Goal: Transaction & Acquisition: Subscribe to service/newsletter

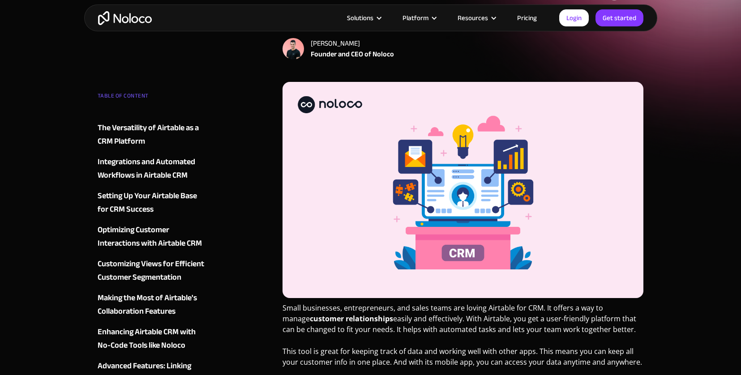
scroll to position [137, 0]
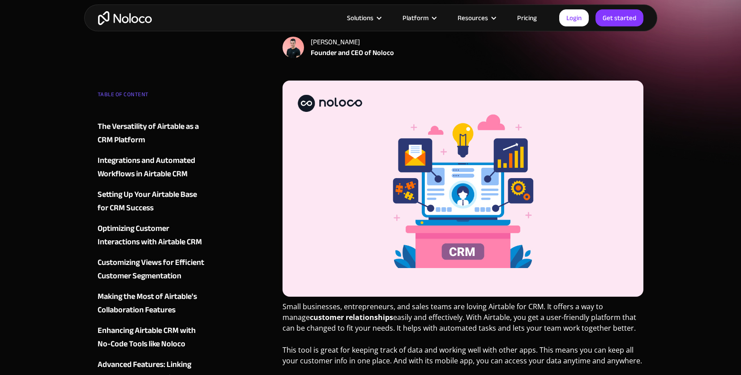
click at [491, 240] on img at bounding box center [463, 189] width 361 height 216
click at [533, 21] on link "Pricing" at bounding box center [527, 18] width 42 height 12
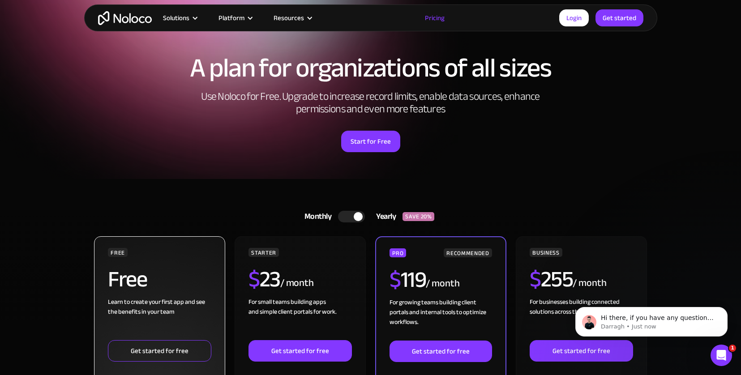
click at [190, 352] on link "Get started for free" at bounding box center [159, 350] width 103 height 21
